Goal: Check status: Check status

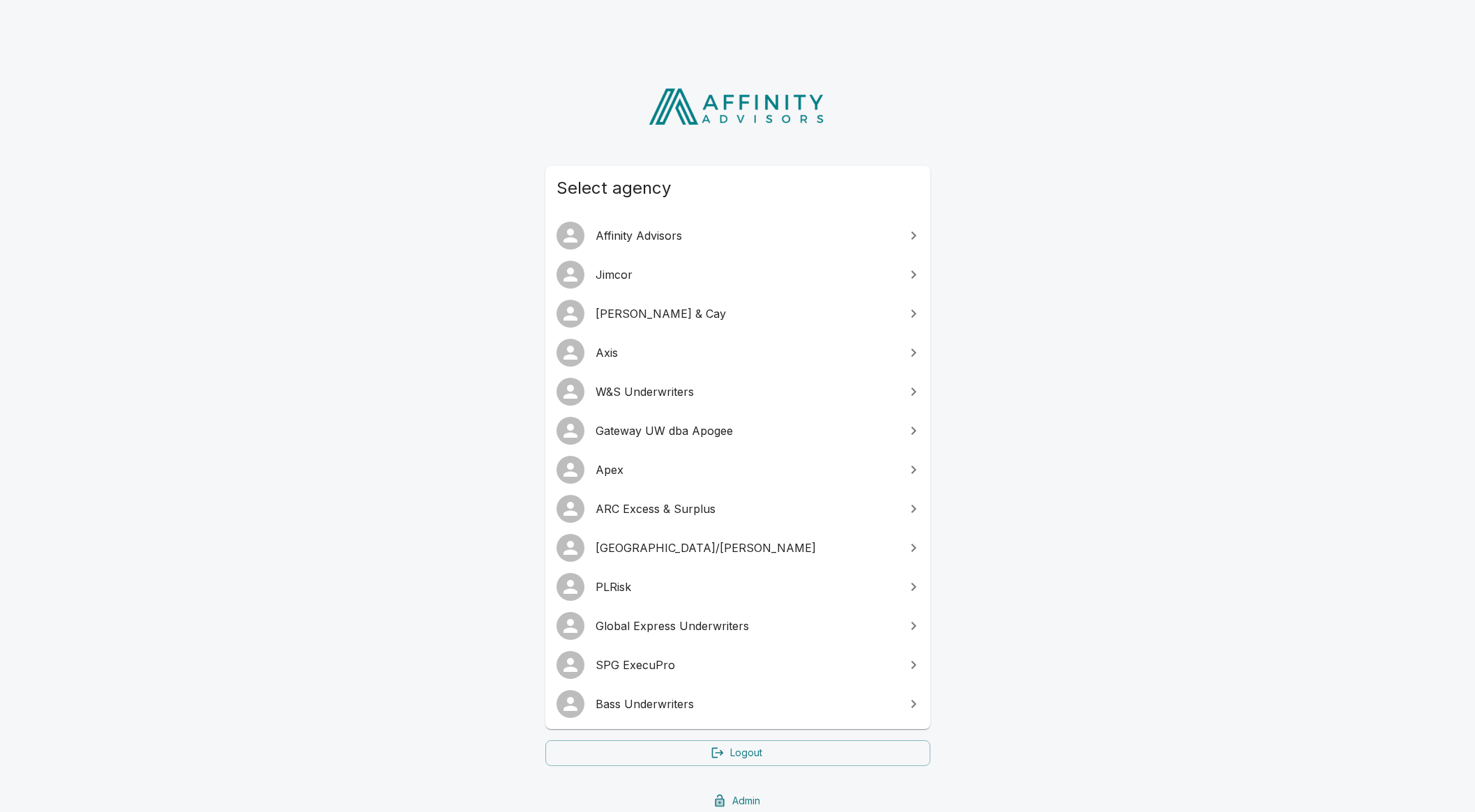
click at [726, 431] on span "Gateway UW dba Apogee" at bounding box center [746, 431] width 301 height 17
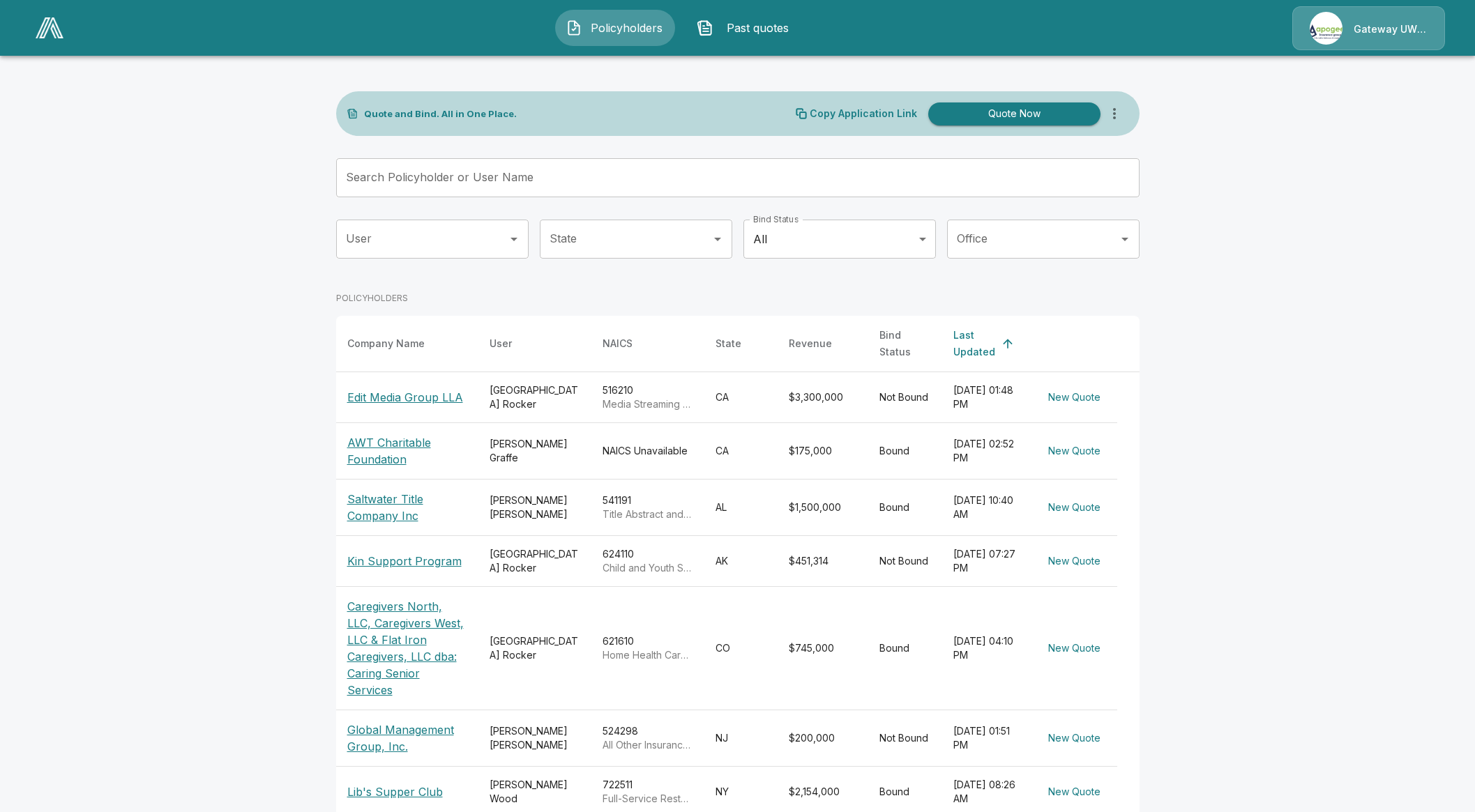
click at [778, 19] on button "Past quotes" at bounding box center [746, 28] width 120 height 36
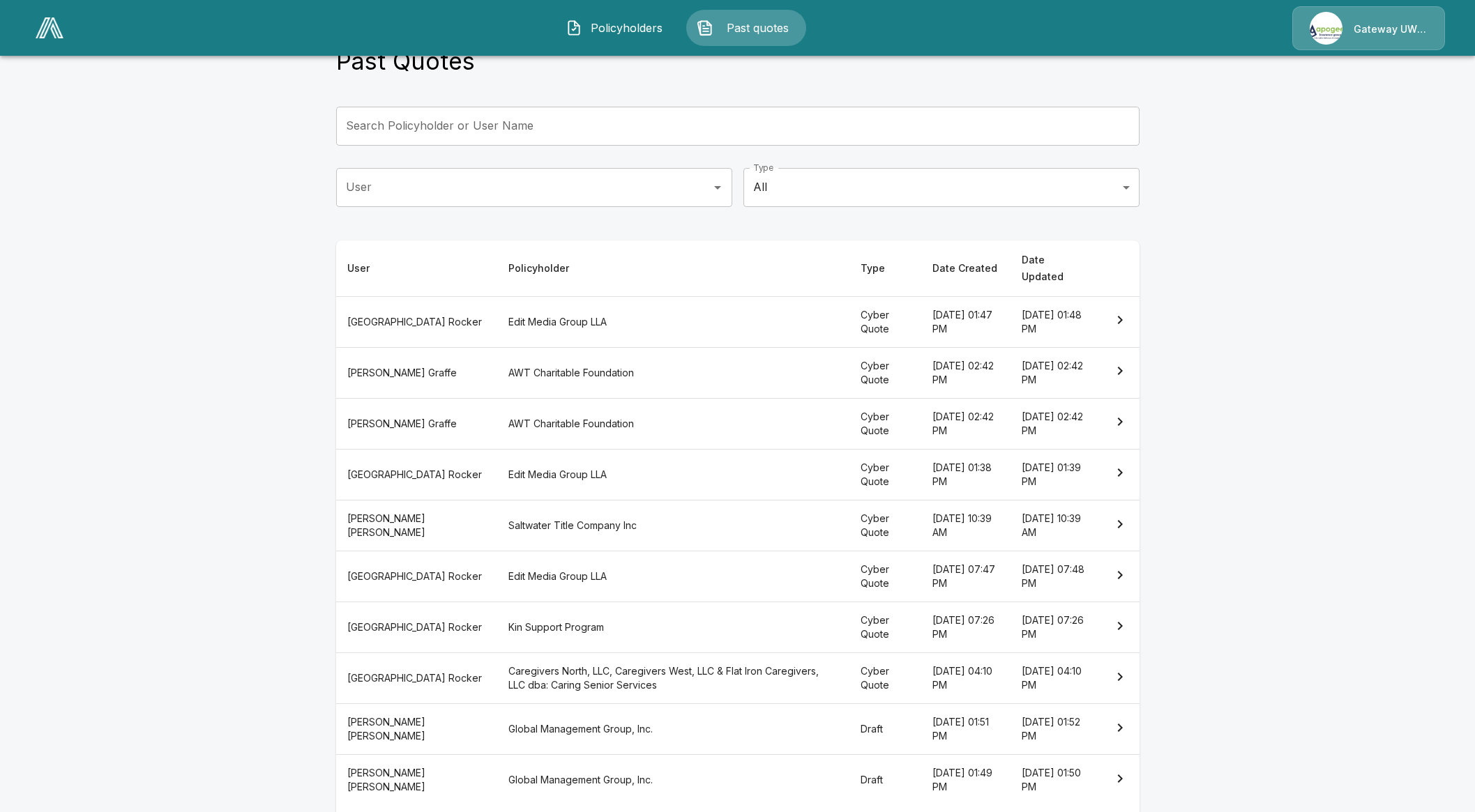
scroll to position [80, 0]
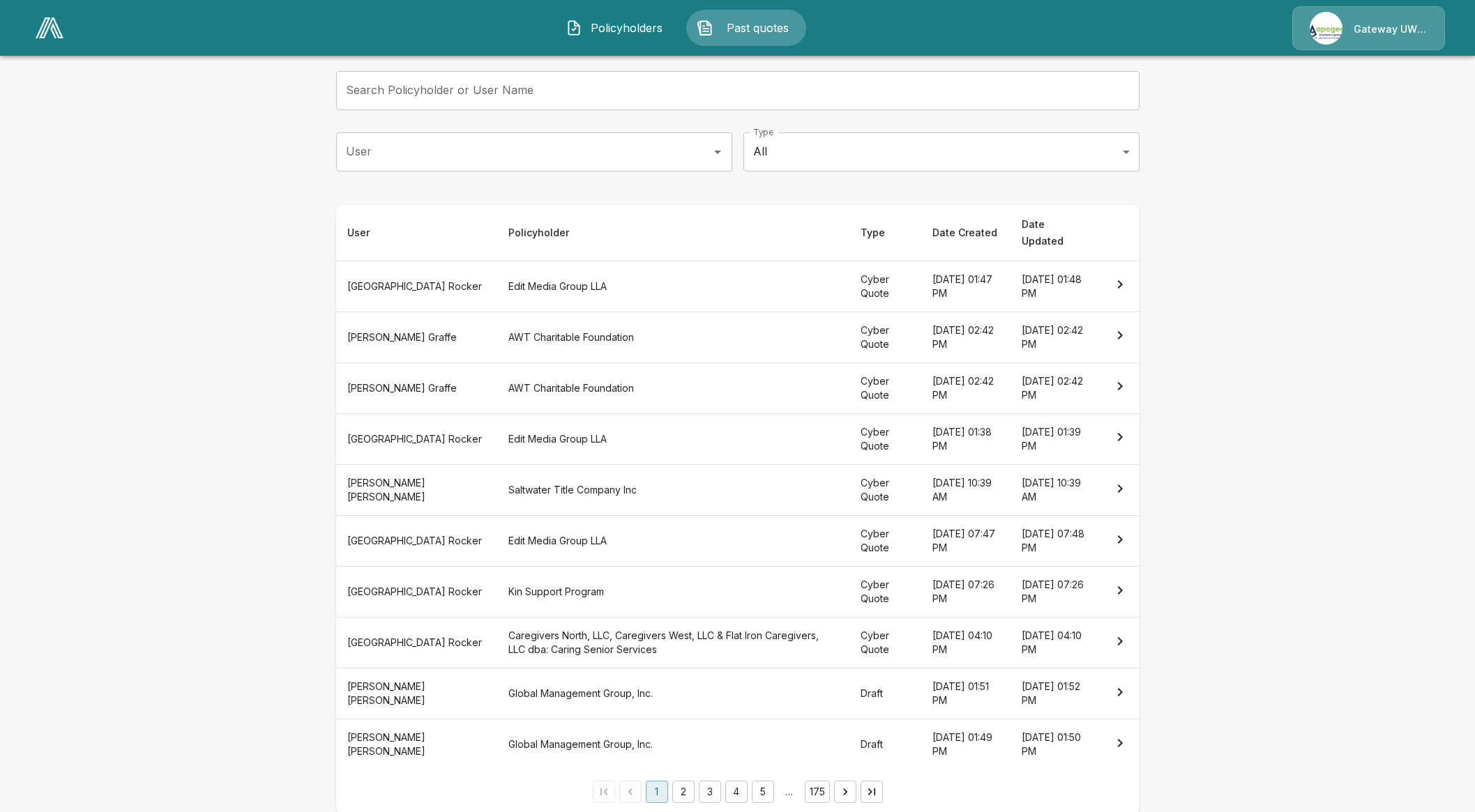
click at [526, 678] on th "Global Management Group, Inc." at bounding box center [674, 694] width 352 height 51
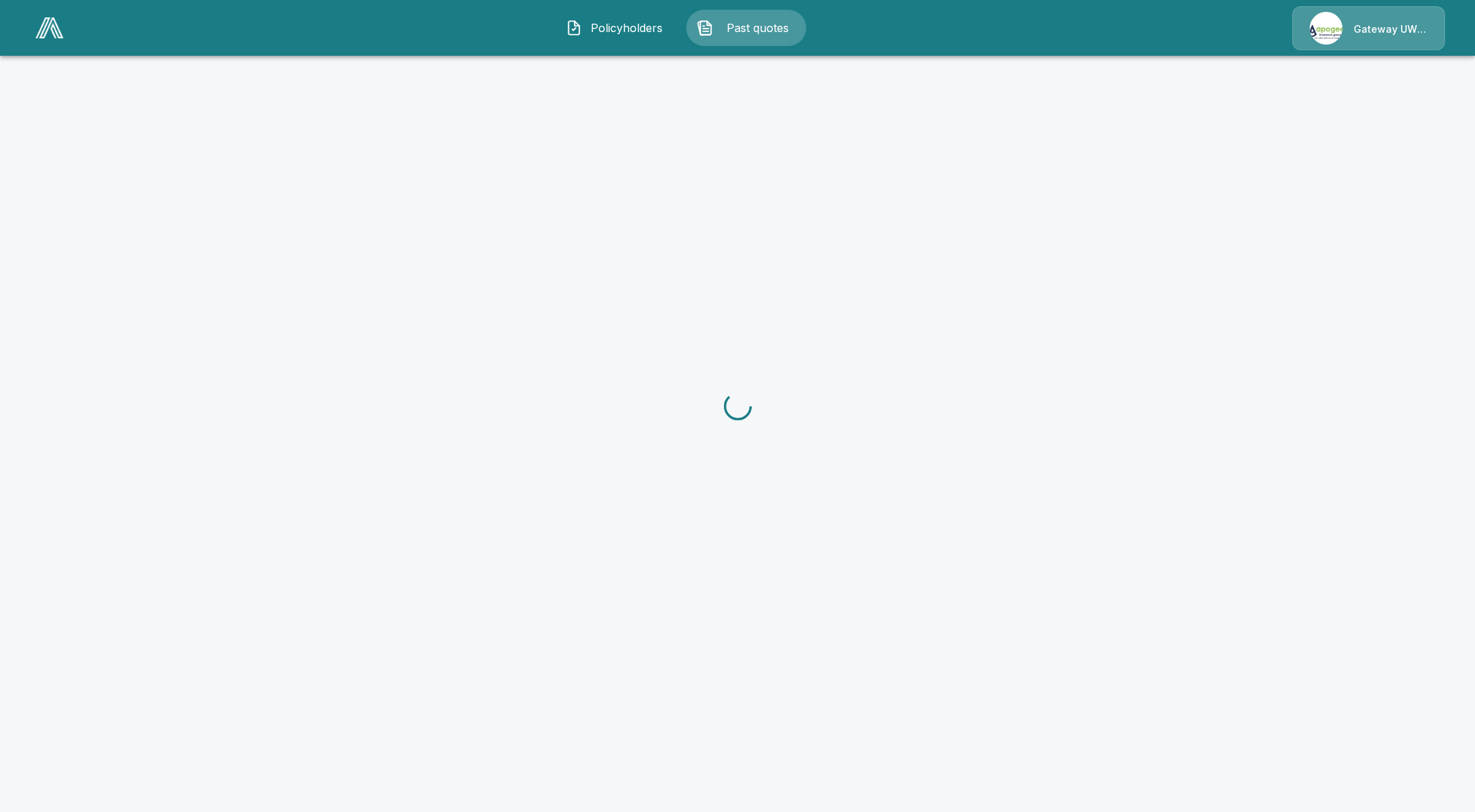
scroll to position [80, 0]
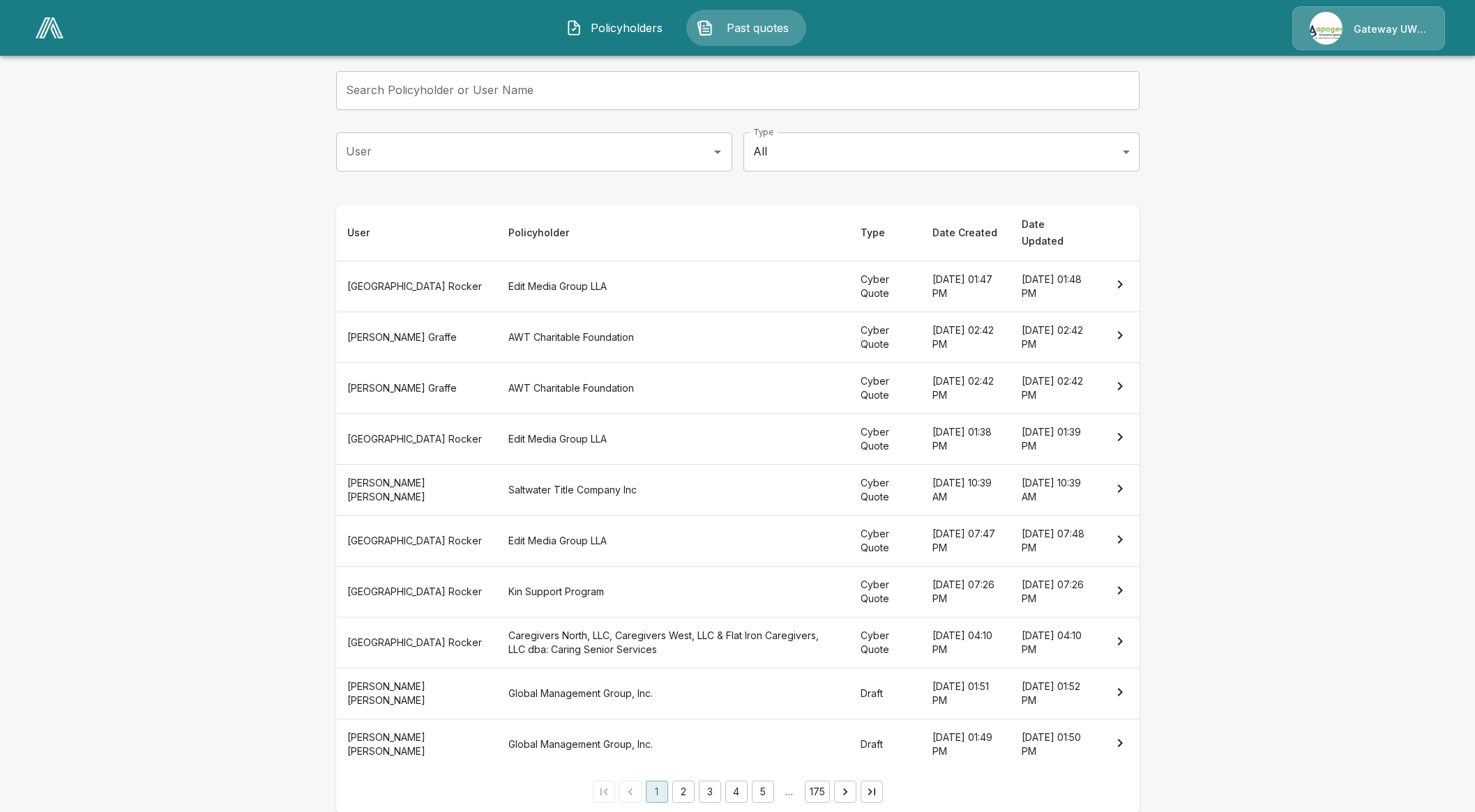
click at [694, 781] on button "2" at bounding box center [683, 791] width 22 height 22
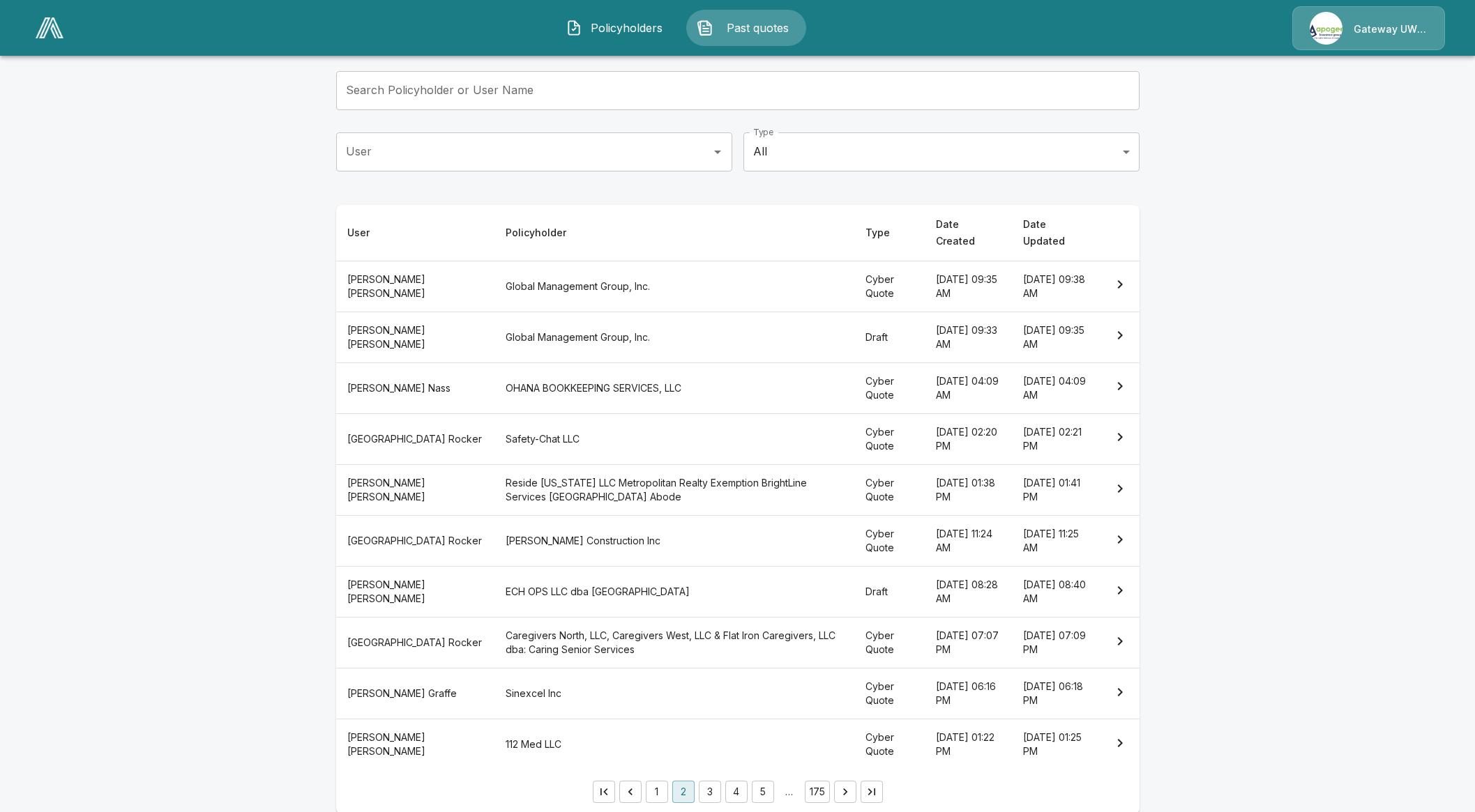
click at [710, 781] on button "3" at bounding box center [710, 791] width 22 height 22
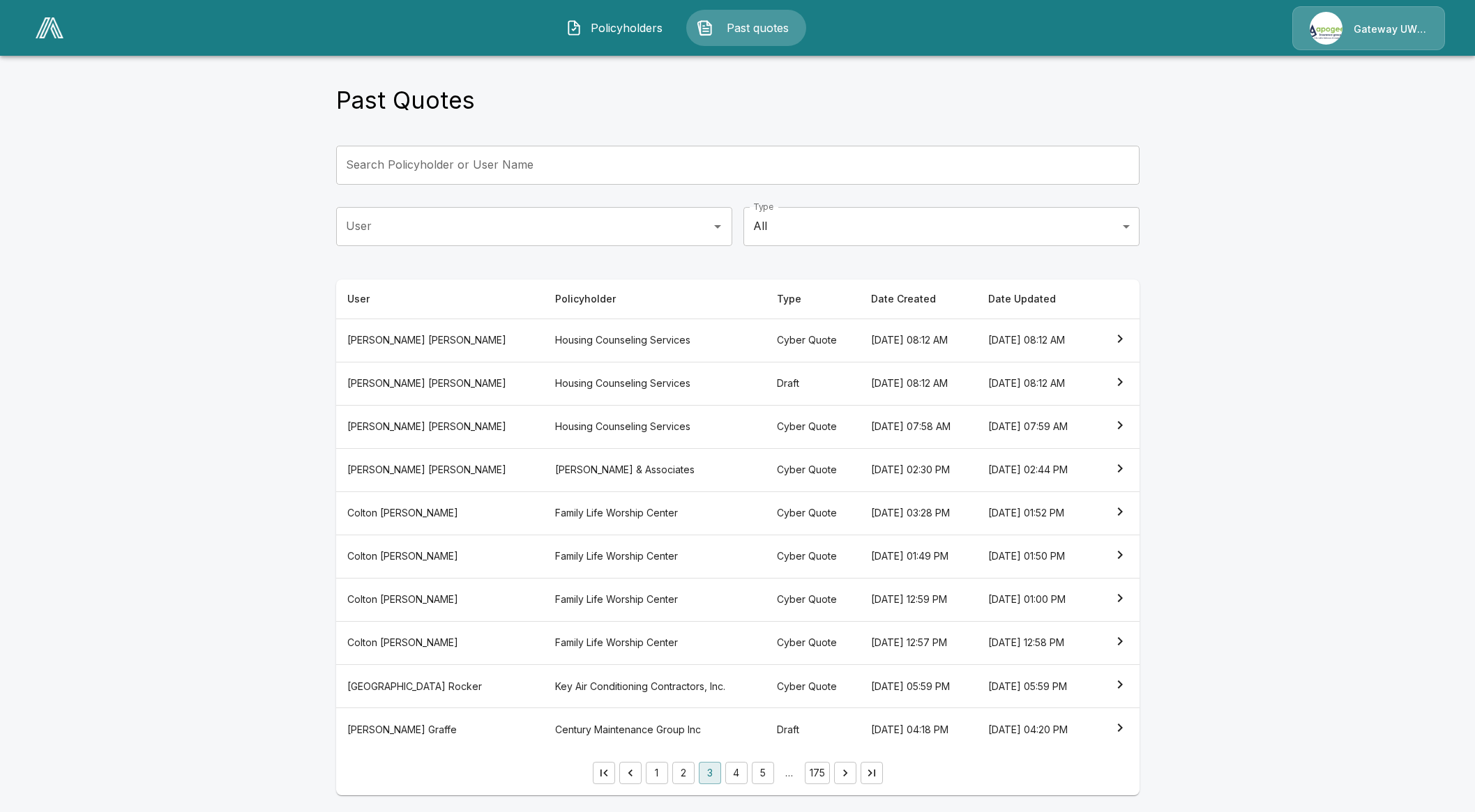
scroll to position [4, 0]
click at [562, 385] on th "Housing Counseling Services" at bounding box center [654, 385] width 221 height 43
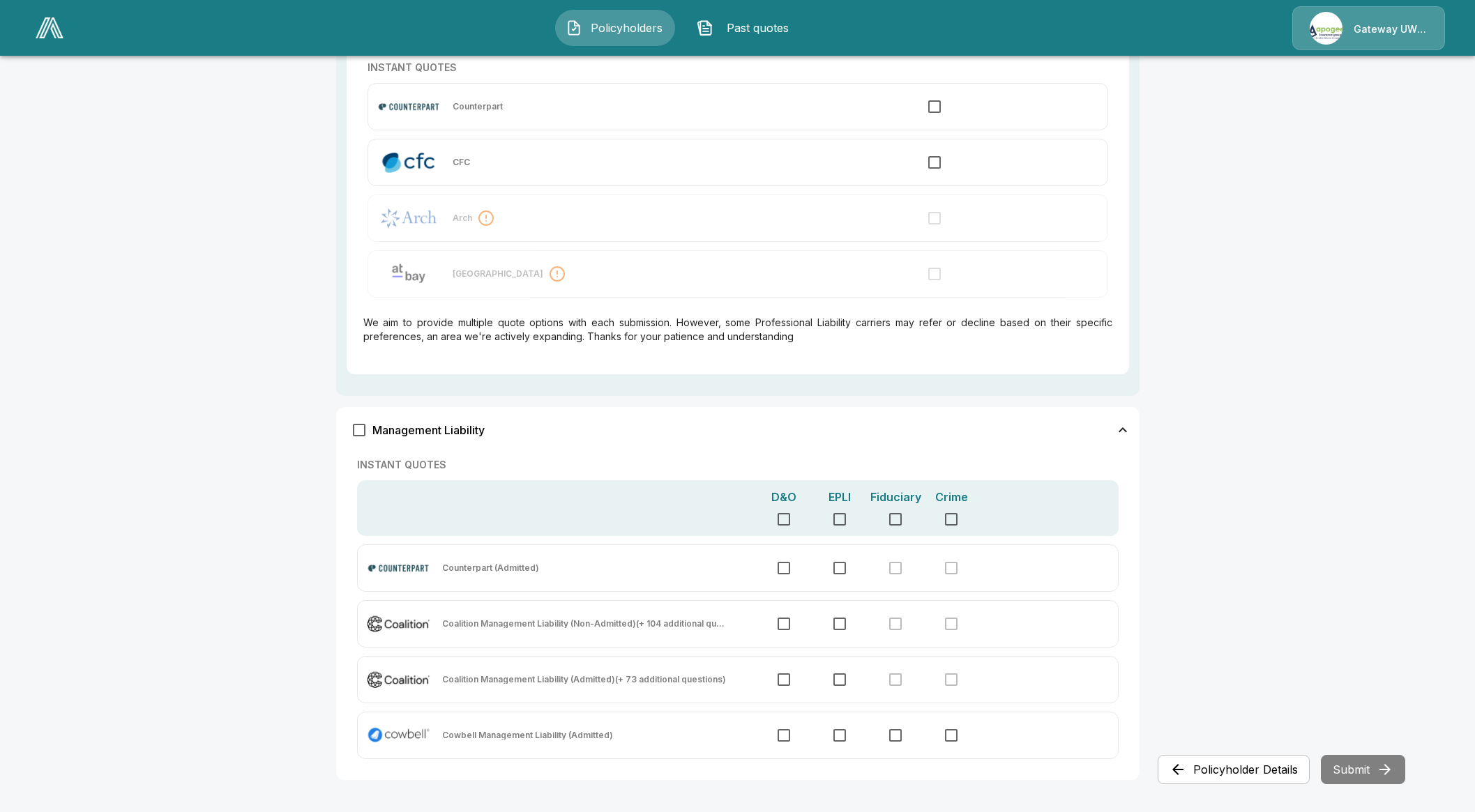
scroll to position [867, 0]
